Goal: Communication & Community: Answer question/provide support

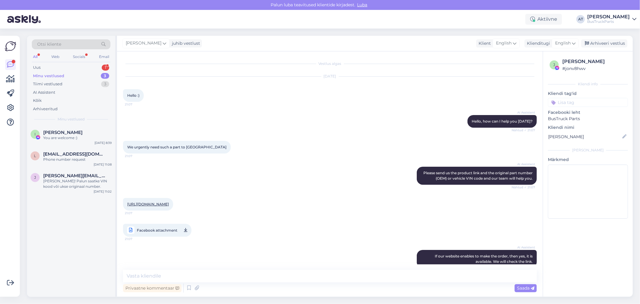
scroll to position [718, 0]
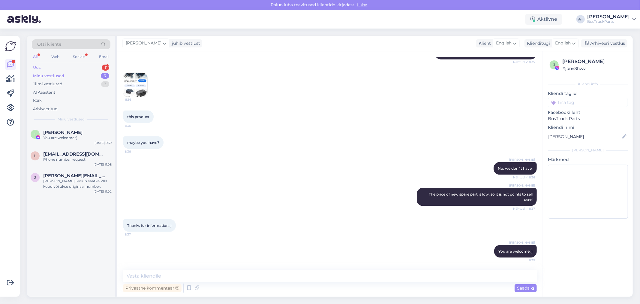
click at [52, 65] on div "Uus 1" at bounding box center [71, 67] width 79 height 8
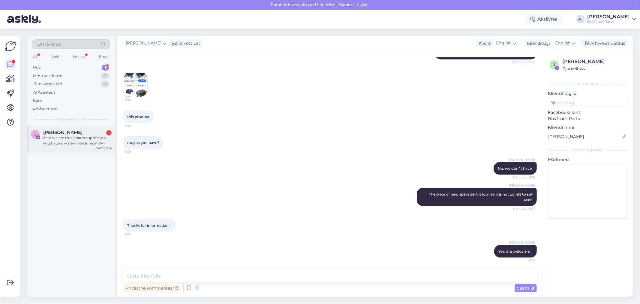
click at [73, 131] on div "[PERSON_NAME] 1" at bounding box center [77, 132] width 68 height 5
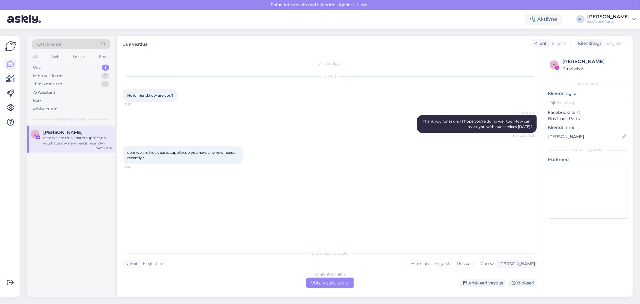
click at [190, 155] on div "dear we are truck parts supplier,do you have any new needs recently? 11:16" at bounding box center [183, 155] width 120 height 18
click at [196, 152] on span "dear we are truck parts supplier,do you have any new needs recently?" at bounding box center [181, 155] width 109 height 10
drag, startPoint x: 167, startPoint y: 157, endPoint x: 124, endPoint y: 148, distance: 44.0
click at [124, 148] on div "dear we are truck parts supplier,do you have any new needs recently? 11:16" at bounding box center [183, 155] width 120 height 18
copy span "dear we are truck parts supplier,do you have any new needs recently?"
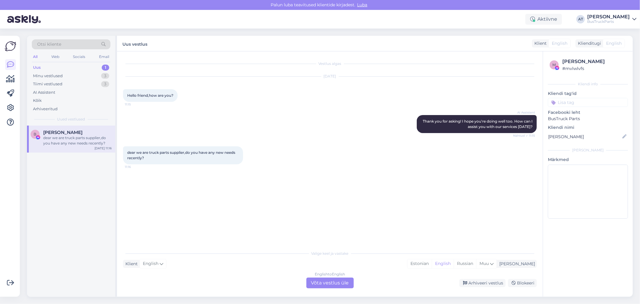
click at [327, 280] on div "English to English Võta vestlus üle" at bounding box center [329, 282] width 47 height 11
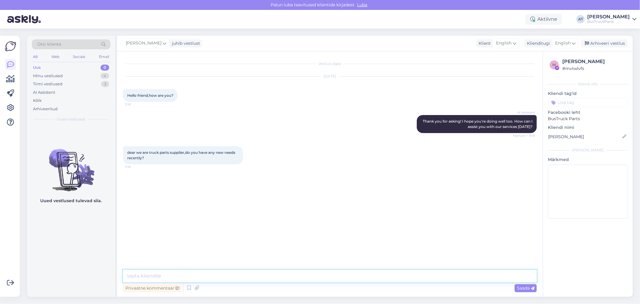
click at [297, 275] on textarea at bounding box center [330, 275] width 414 height 13
type textarea "Not interested"
click at [295, 274] on div "Vestlus algas [DATE] Hello friend,how are you? 11:15 AI Assistent Thank you for…" at bounding box center [330, 173] width 426 height 245
click at [416, 239] on div "Vestlus algas [DATE] Hello friend,how are you? 11:15 AI Assistent Thank you for…" at bounding box center [332, 160] width 419 height 207
click at [610, 42] on div "Arhiveeri vestlus" at bounding box center [604, 43] width 46 height 8
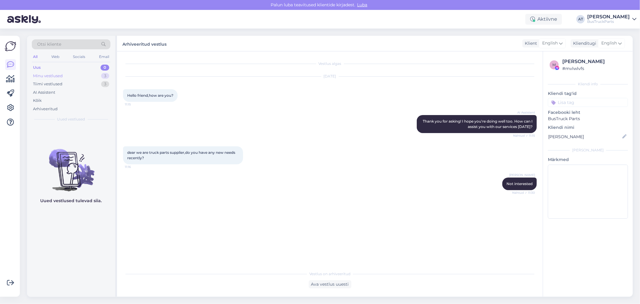
click at [62, 76] on div "Minu vestlused" at bounding box center [48, 76] width 30 height 6
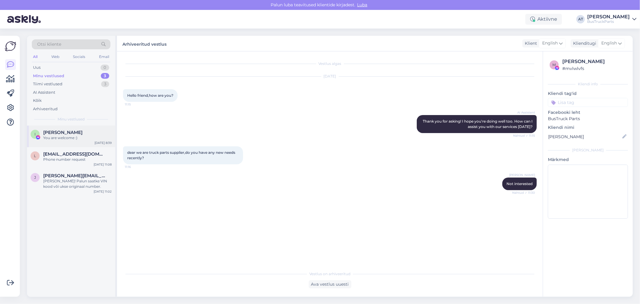
click at [77, 135] on div "You are welcome :)" at bounding box center [77, 137] width 68 height 5
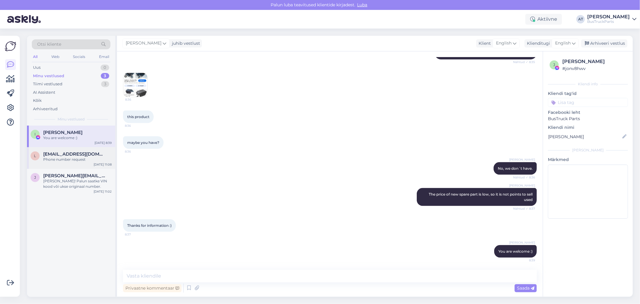
click at [70, 154] on span "[EMAIL_ADDRESS][DOMAIN_NAME]" at bounding box center [74, 153] width 62 height 5
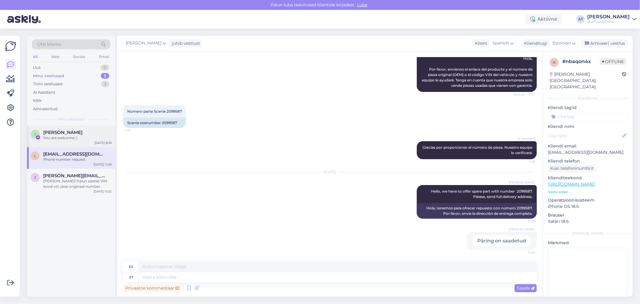
click at [72, 134] on span "[PERSON_NAME]" at bounding box center [62, 132] width 39 height 5
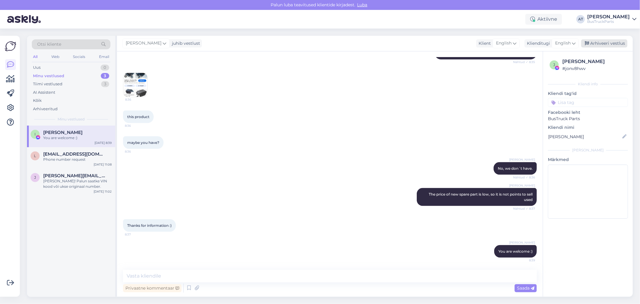
click at [597, 46] on div "Arhiveeri vestlus" at bounding box center [604, 43] width 46 height 8
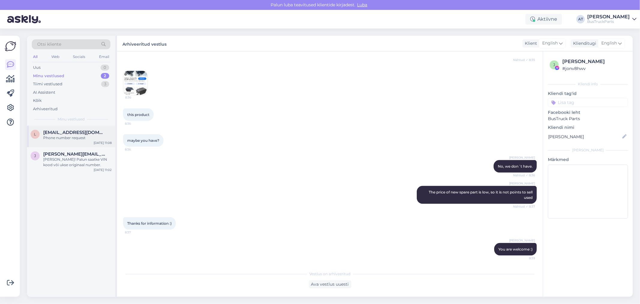
click at [64, 141] on div "l [EMAIL_ADDRESS][DOMAIN_NAME] Phone number request [DATE] 11:08" at bounding box center [71, 136] width 88 height 22
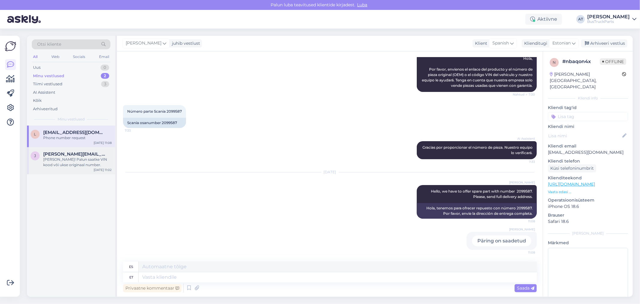
click at [79, 149] on div "[PERSON_NAME] [PERSON_NAME][EMAIL_ADDRESS][DOMAIN_NAME] [PERSON_NAME]! Palun sa…" at bounding box center [71, 160] width 88 height 27
